Goal: Transaction & Acquisition: Purchase product/service

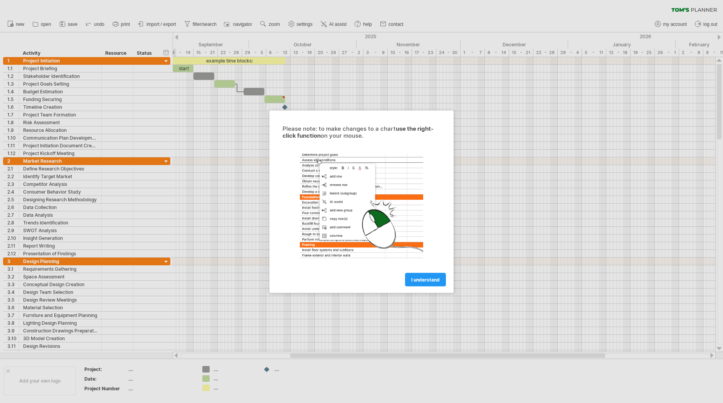
click at [423, 279] on span "I understand" at bounding box center [425, 279] width 29 height 6
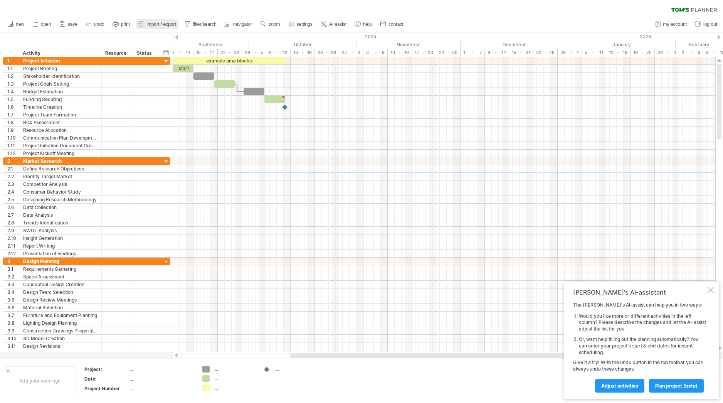
click at [147, 21] on link "import / export" at bounding box center [157, 24] width 42 height 10
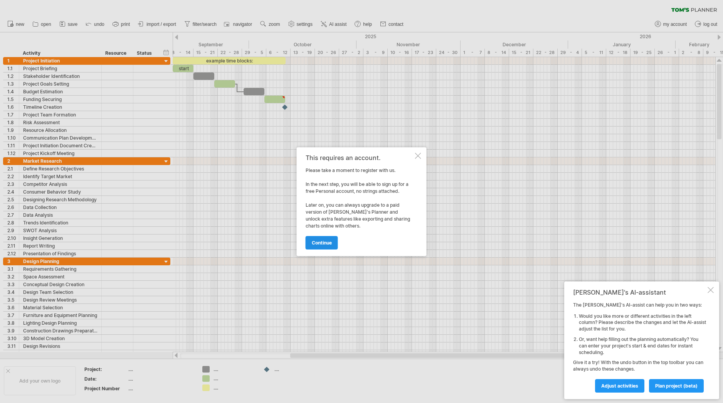
click at [322, 245] on span "continue" at bounding box center [322, 243] width 20 height 6
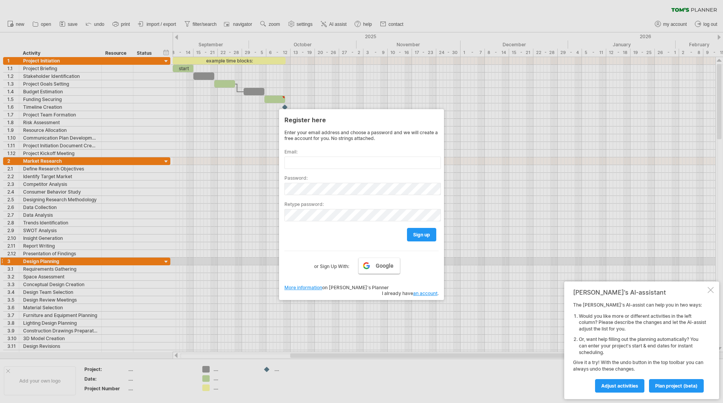
click at [382, 265] on span "Google" at bounding box center [385, 266] width 18 height 6
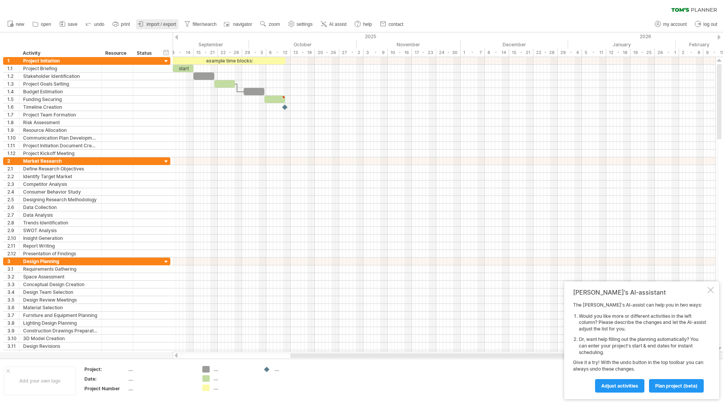
click at [165, 21] on link "import / export" at bounding box center [157, 24] width 42 height 10
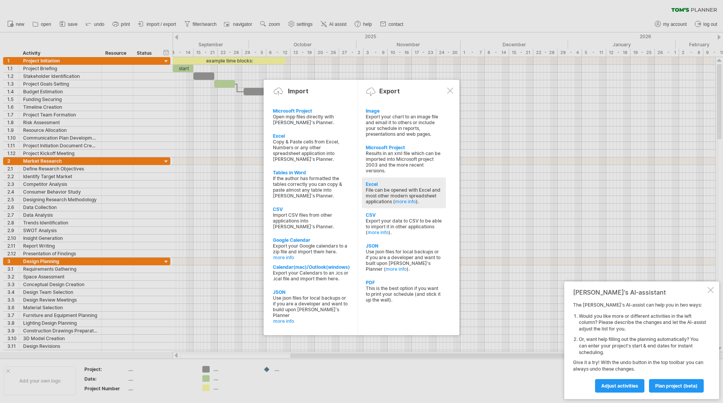
click at [382, 182] on div "Excel" at bounding box center [404, 184] width 76 height 6
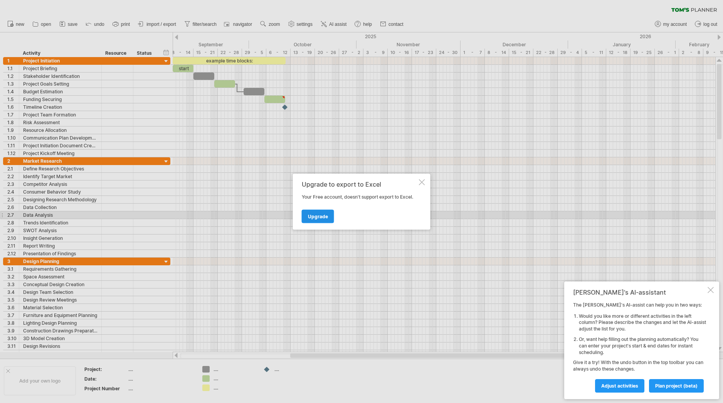
click at [319, 217] on span "Upgrade" at bounding box center [318, 216] width 20 height 6
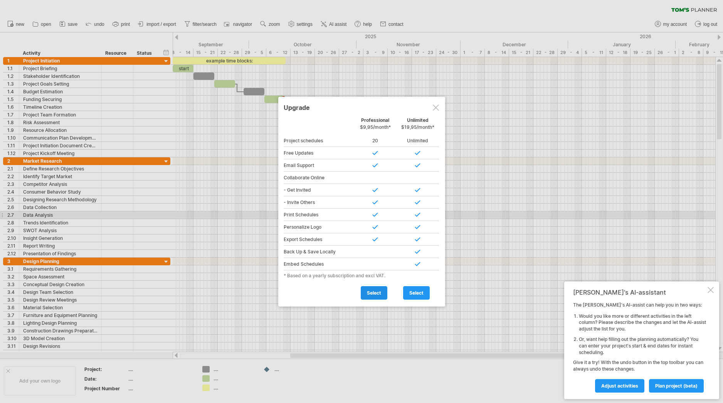
click at [374, 296] on link "select" at bounding box center [374, 292] width 27 height 13
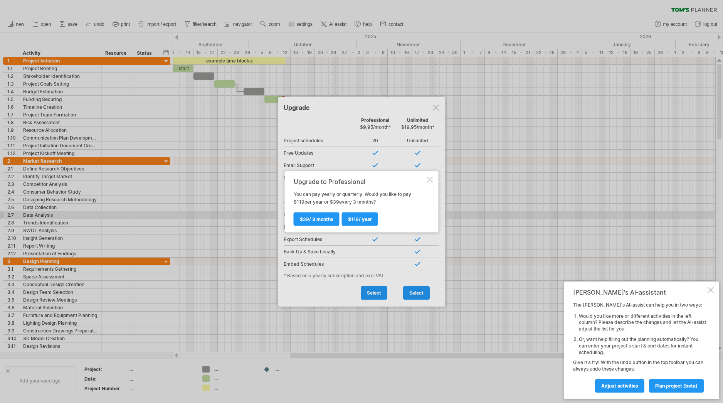
click at [431, 180] on div at bounding box center [430, 179] width 6 height 6
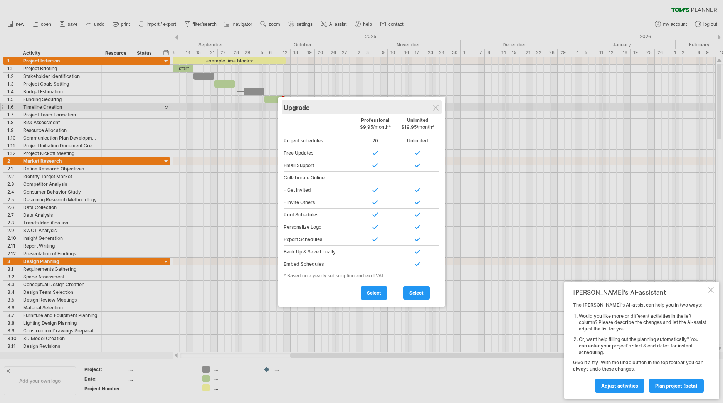
click at [440, 105] on div "Upgrade" at bounding box center [362, 107] width 156 height 14
click at [438, 105] on div at bounding box center [436, 107] width 6 height 6
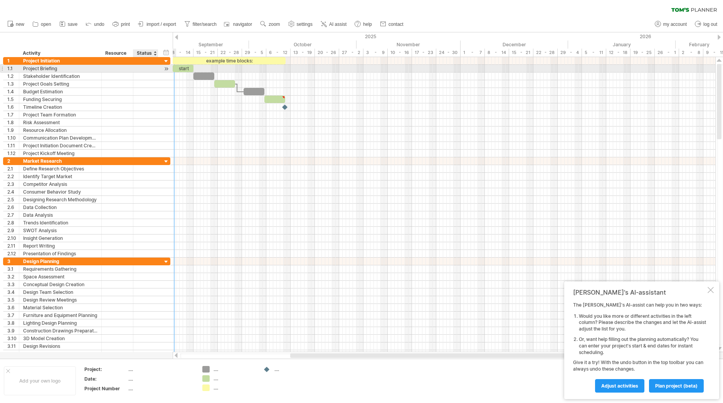
click at [169, 70] on div at bounding box center [166, 69] width 7 height 8
click at [166, 67] on div at bounding box center [166, 69] width 7 height 8
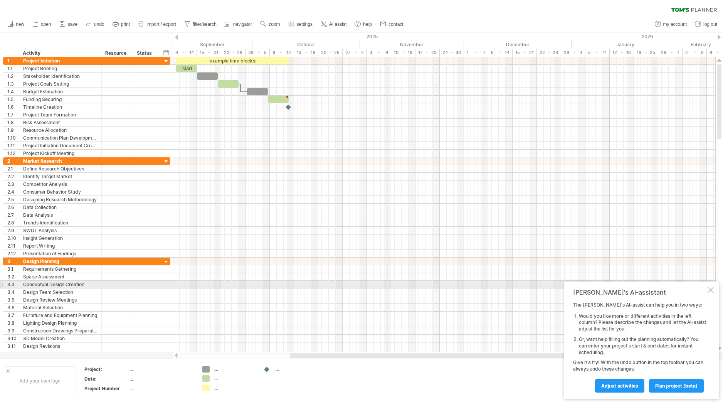
click at [710, 286] on div "[PERSON_NAME]'s AI-assistant The [PERSON_NAME]'s AI-assist can help you in two …" at bounding box center [642, 340] width 155 height 118
click at [218, 370] on div "...." at bounding box center [235, 369] width 42 height 7
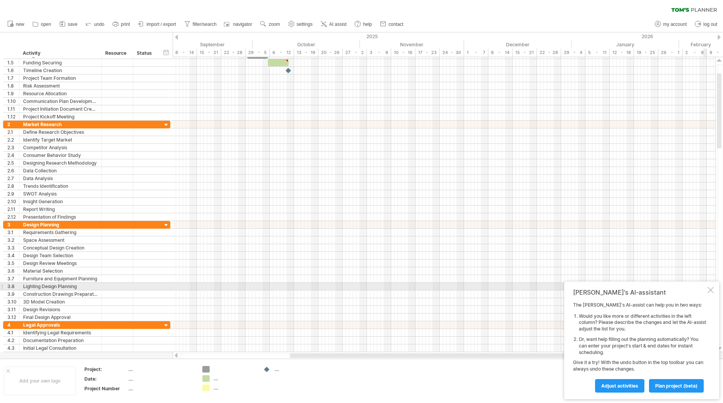
click at [706, 290] on div "[PERSON_NAME]'s AI-assistant The [PERSON_NAME]'s AI-assist can help you in two …" at bounding box center [642, 340] width 155 height 118
click at [710, 290] on div at bounding box center [711, 290] width 6 height 6
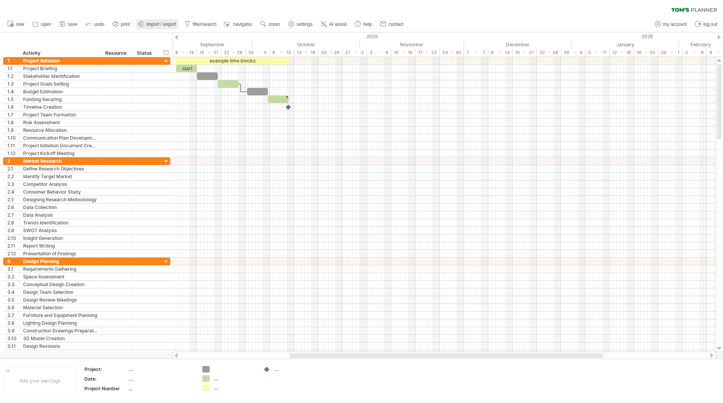
click at [155, 24] on span "import / export" at bounding box center [162, 24] width 30 height 5
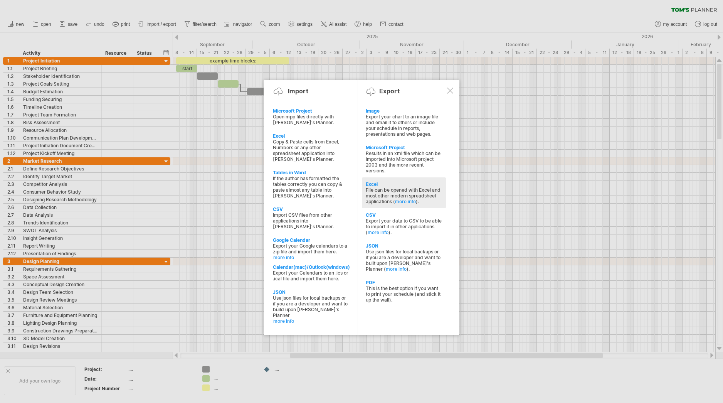
click at [376, 186] on div "Excel" at bounding box center [404, 184] width 76 height 6
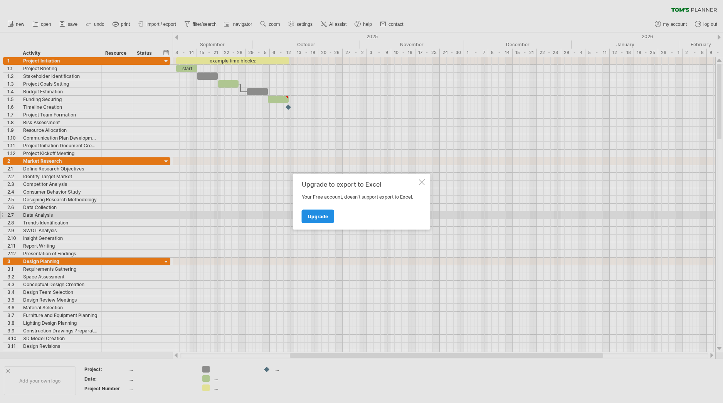
click at [330, 214] on link "Upgrade" at bounding box center [318, 215] width 32 height 13
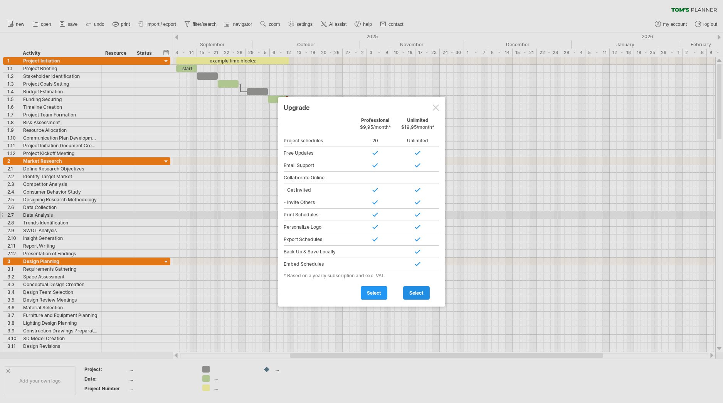
click at [417, 293] on span "select" at bounding box center [417, 293] width 14 height 6
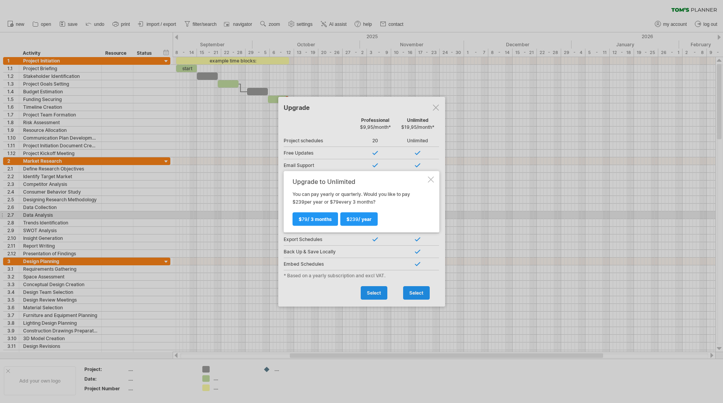
click at [425, 178] on div "Upgrade to Unlimited" at bounding box center [360, 181] width 134 height 7
click at [428, 180] on div at bounding box center [431, 179] width 6 height 6
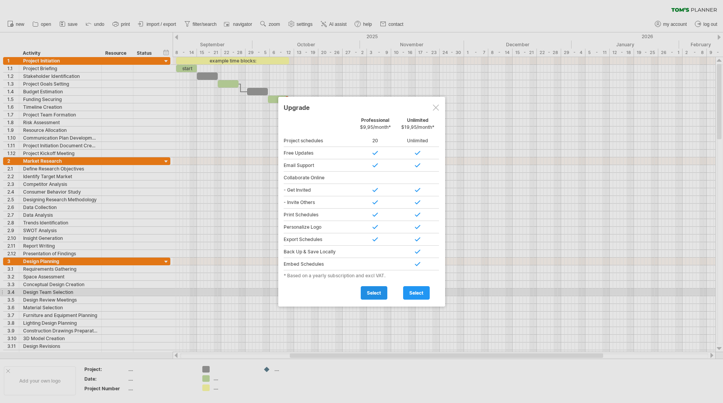
click at [368, 292] on span "select" at bounding box center [374, 293] width 14 height 6
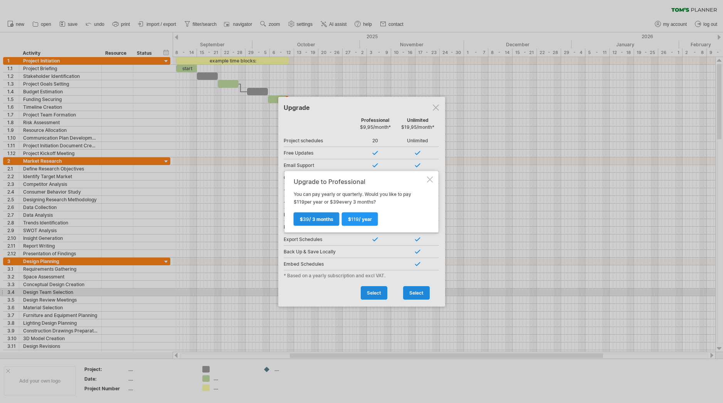
click at [333, 218] on span "$ 39 / 3 months" at bounding box center [317, 219] width 34 height 6
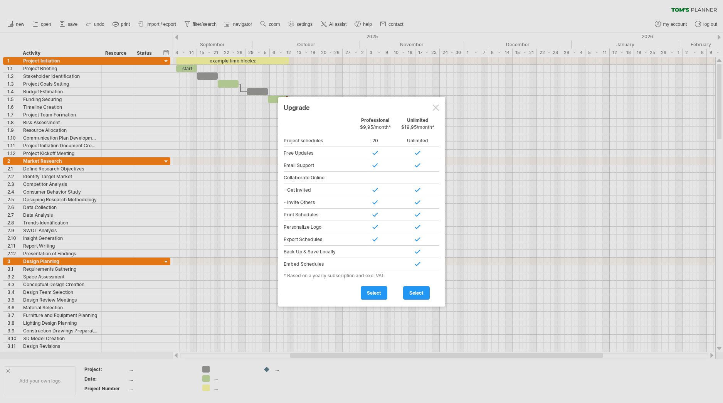
type input "**********"
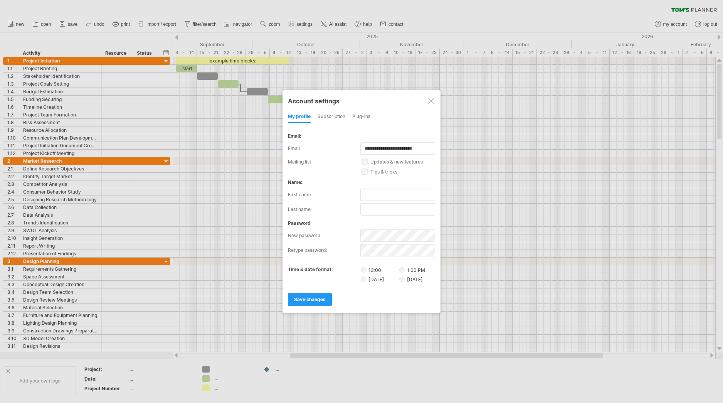
click at [431, 102] on div at bounding box center [431, 101] width 6 height 6
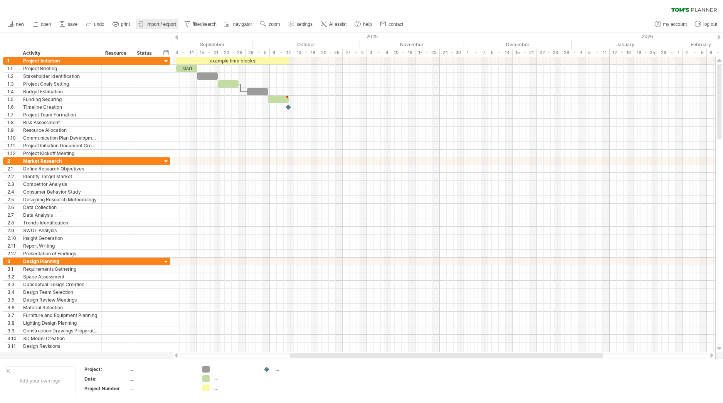
click at [153, 25] on span "import / export" at bounding box center [162, 24] width 30 height 5
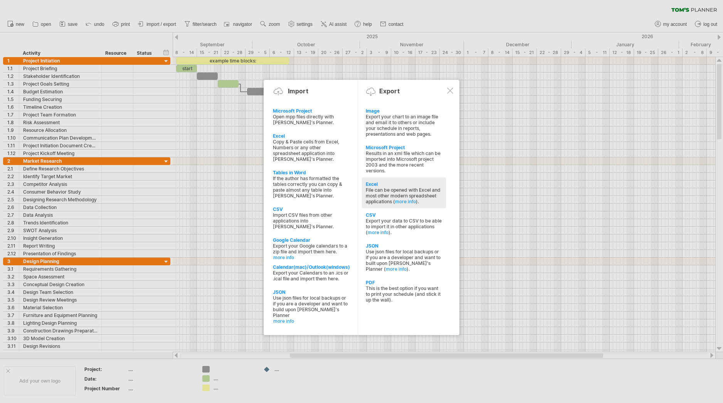
click at [394, 188] on div "File can be opened with Excel and most other modern spreadsheet applications ( …" at bounding box center [404, 195] width 76 height 17
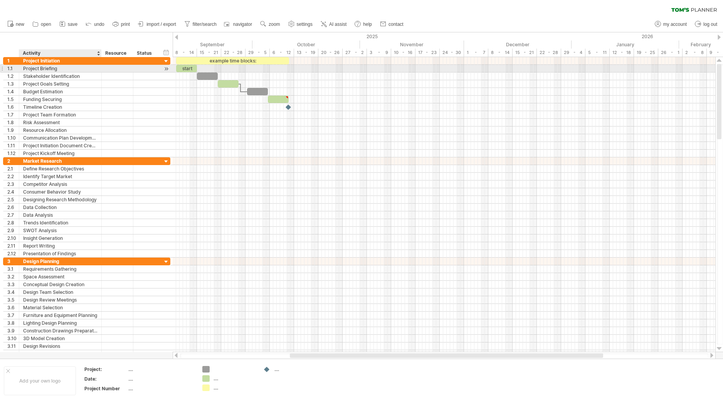
click at [45, 68] on div "Project Briefing" at bounding box center [60, 68] width 74 height 7
click at [57, 69] on input "**********" at bounding box center [60, 68] width 74 height 7
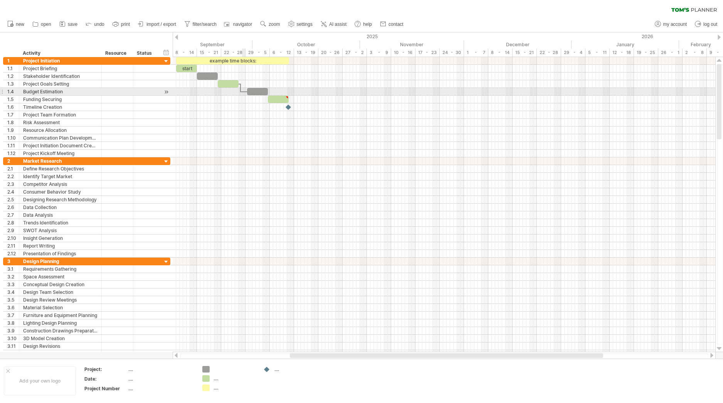
click at [245, 93] on div at bounding box center [444, 92] width 543 height 8
